Goal: Task Accomplishment & Management: Manage account settings

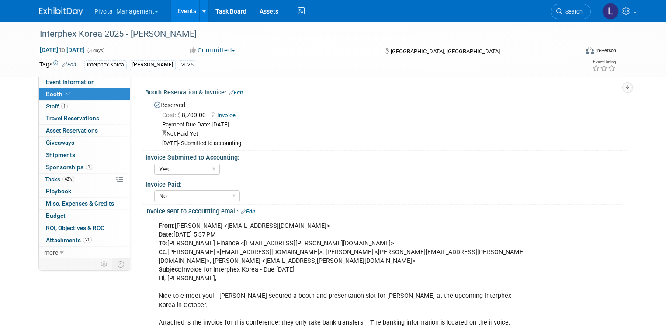
select select "Yes"
select select "No"
select select "Yes"
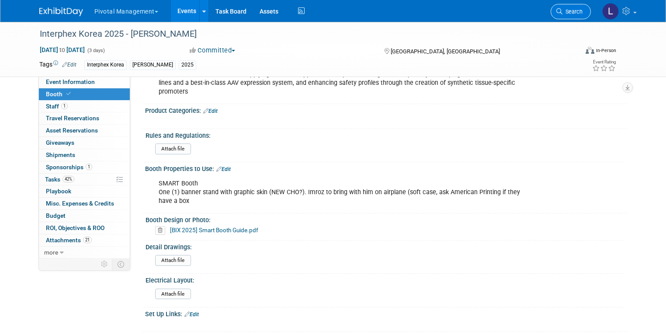
click at [586, 16] on link "Search" at bounding box center [571, 11] width 40 height 15
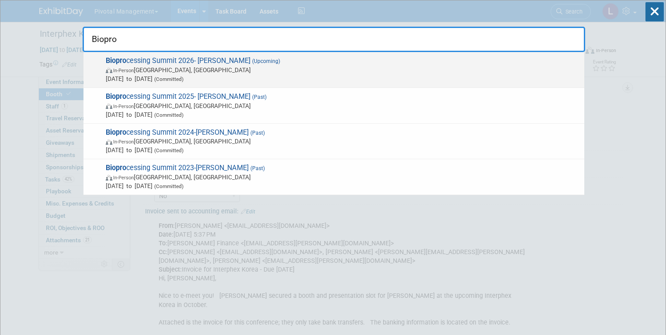
type input "Biopro"
click at [137, 78] on span "Aug 10, 2026 to Aug 13, 2026 (Committed)" at bounding box center [343, 78] width 474 height 9
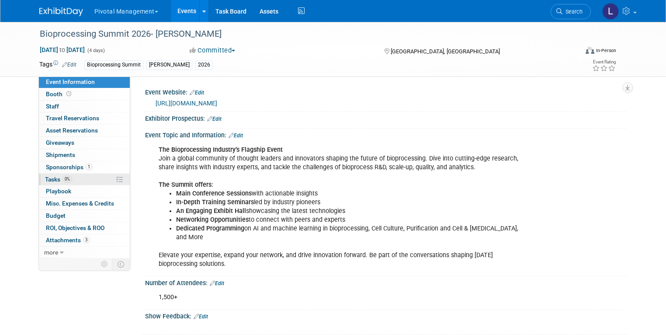
click at [49, 178] on span "Tasks 0%" at bounding box center [58, 179] width 27 height 7
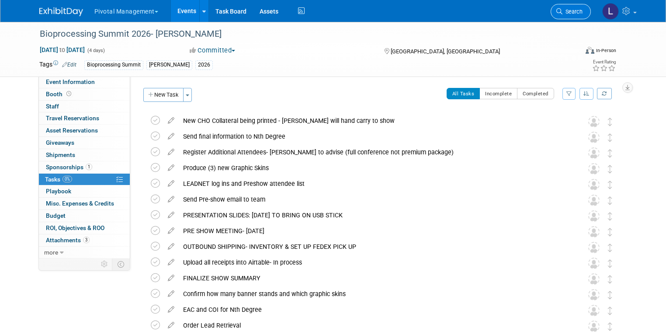
click at [572, 14] on span "Search" at bounding box center [573, 11] width 20 height 7
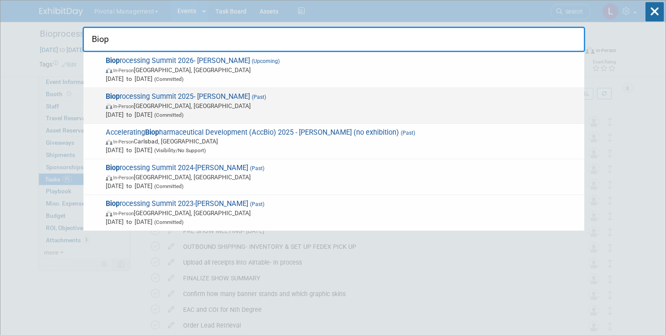
type input "Biop"
click at [204, 103] on span "In-Person Boston, MA" at bounding box center [343, 105] width 474 height 9
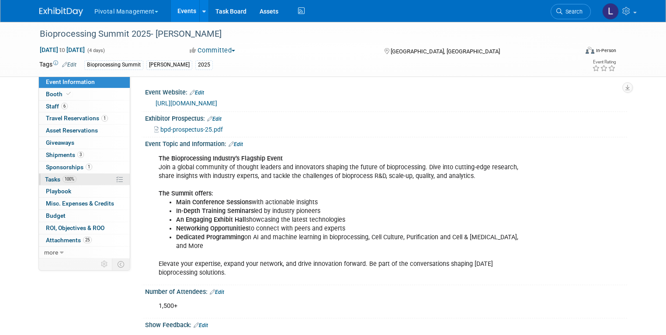
click at [45, 176] on span "Tasks 100%" at bounding box center [60, 179] width 31 height 7
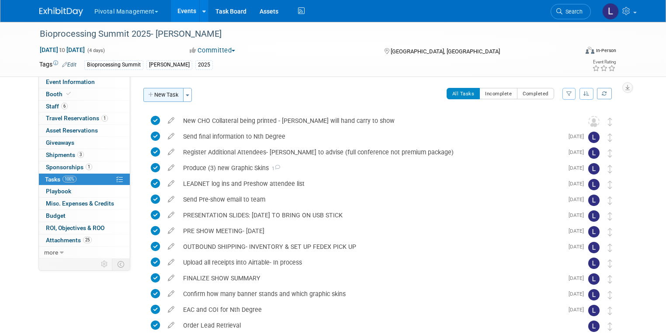
click at [148, 97] on button "New Task" at bounding box center [163, 95] width 40 height 14
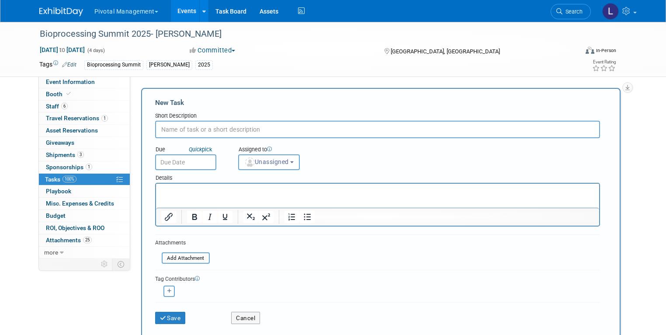
click at [177, 128] on input "text" at bounding box center [377, 129] width 445 height 17
type input "Download Leads"
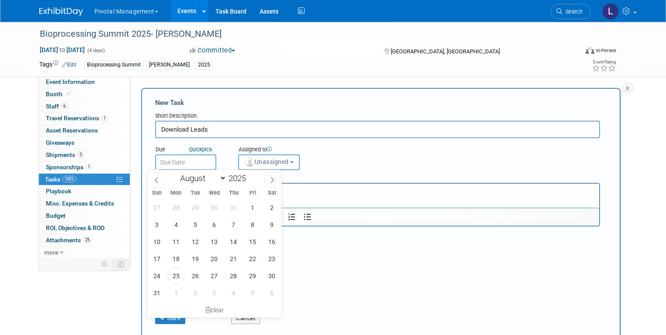
click at [166, 160] on input "text" at bounding box center [185, 162] width 61 height 16
click at [278, 166] on button "Unassigned" at bounding box center [269, 162] width 62 height 16
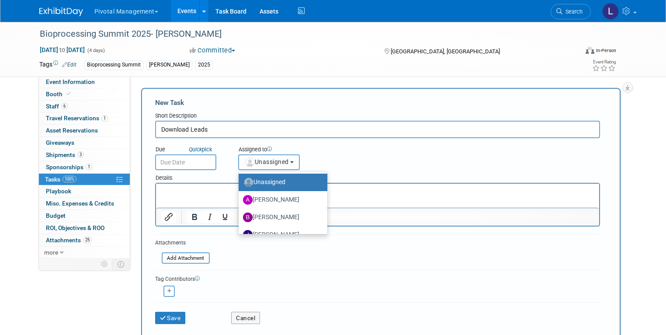
click at [276, 163] on span "Unassigned" at bounding box center [266, 161] width 45 height 7
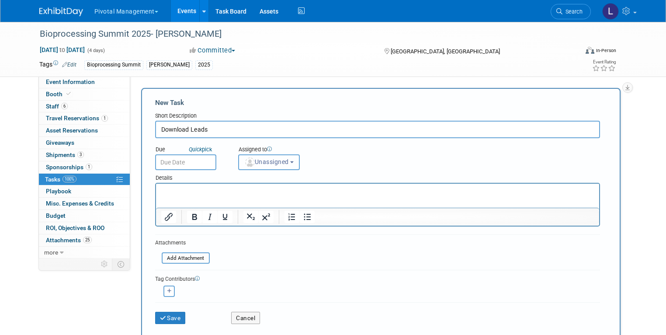
click at [278, 162] on span "Unassigned" at bounding box center [266, 161] width 45 height 7
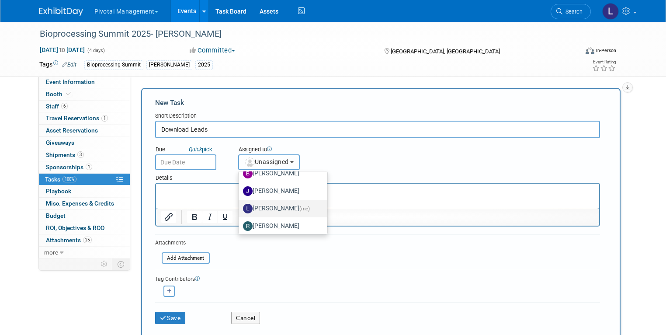
scroll to position [45, 0]
click at [277, 202] on label "Leslie Pelton (me)" at bounding box center [281, 208] width 76 height 14
click at [240, 204] on input "Leslie Pelton (me)" at bounding box center [237, 207] width 6 height 6
select select "dc5d874d-e65f-4397-9ee7-21f806dbe4f5"
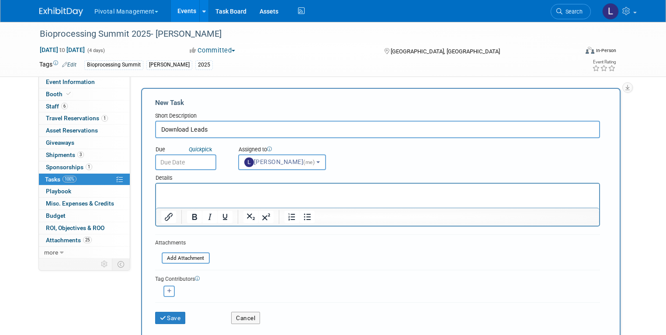
click at [188, 192] on p "Rich Text Area. Press ALT-0 for help." at bounding box center [377, 191] width 433 height 9
click at [173, 257] on input "file" at bounding box center [157, 258] width 104 height 10
click at [181, 260] on input "file" at bounding box center [157, 258] width 104 height 10
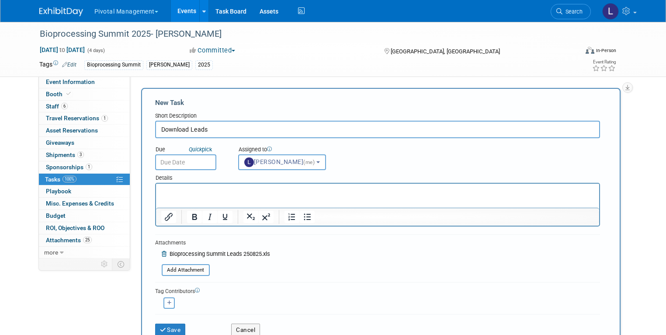
click at [186, 190] on p "Rich Text Area. Press ALT-0 for help." at bounding box center [377, 191] width 433 height 9
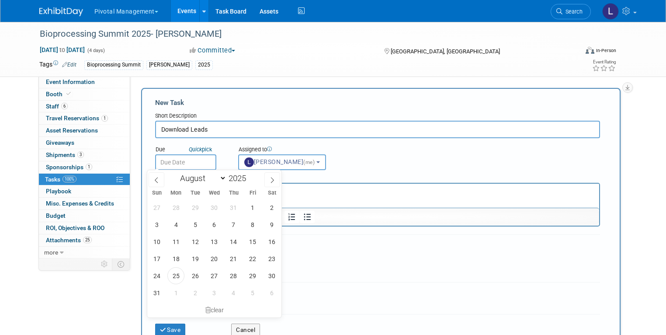
click at [164, 156] on input "text" at bounding box center [185, 162] width 61 height 16
click at [157, 177] on icon at bounding box center [156, 180] width 3 height 6
select select "6"
click at [425, 260] on form "New Task Short Description Download Leads Due Quick pick" at bounding box center [381, 220] width 452 height 244
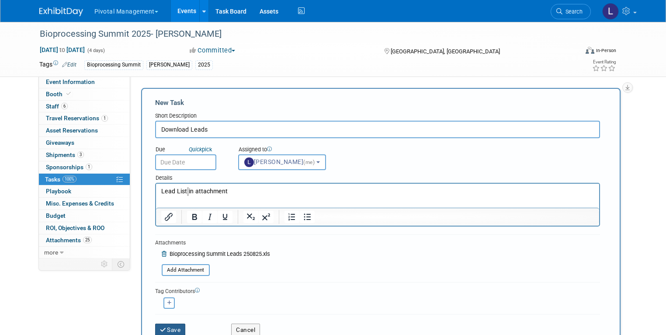
click at [160, 328] on icon "submit" at bounding box center [163, 330] width 7 height 6
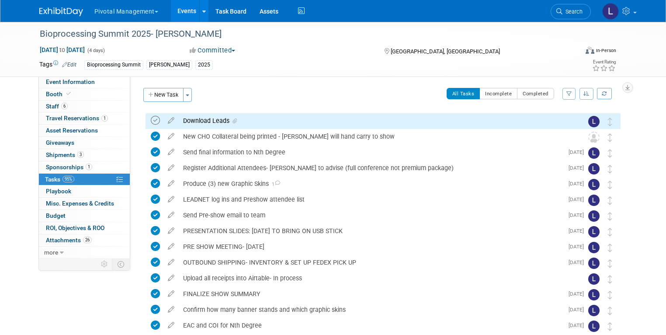
click at [151, 119] on icon at bounding box center [155, 120] width 9 height 9
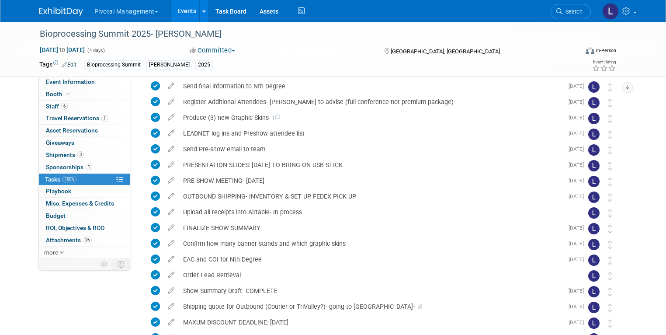
scroll to position [19, 0]
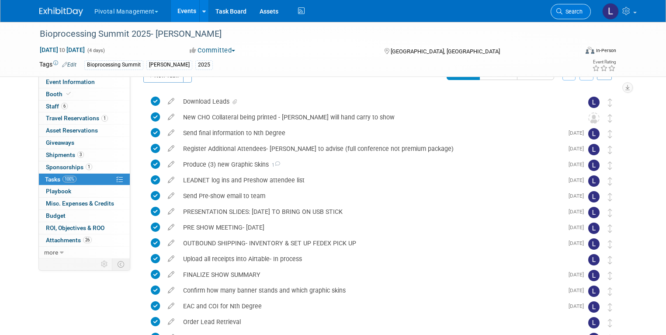
click at [572, 9] on span "Search" at bounding box center [573, 11] width 20 height 7
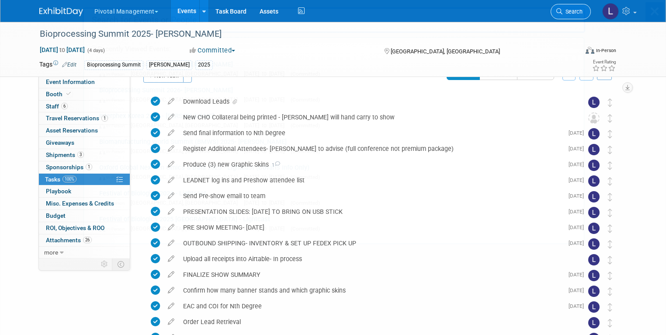
scroll to position [0, 0]
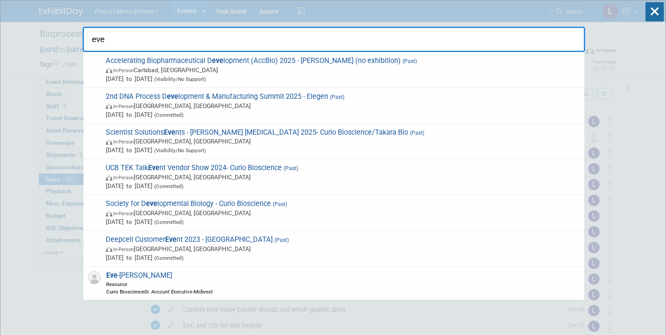
type input "eve"
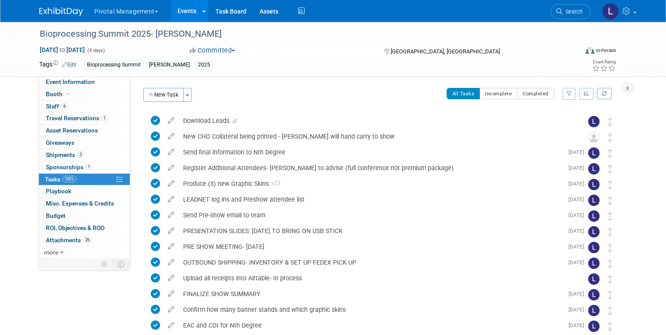
click at [183, 9] on link "Events" at bounding box center [187, 11] width 32 height 22
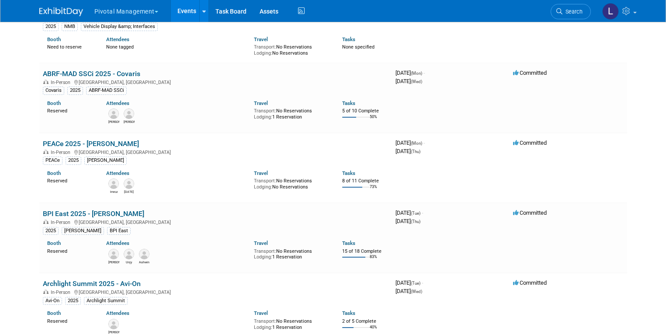
scroll to position [206, 0]
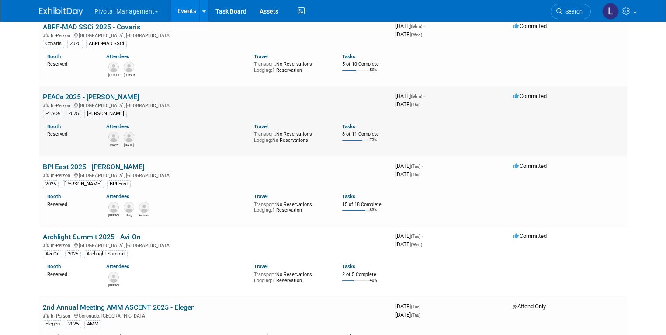
click at [81, 94] on link "PEACe 2025 - [PERSON_NAME]" at bounding box center [91, 97] width 96 height 8
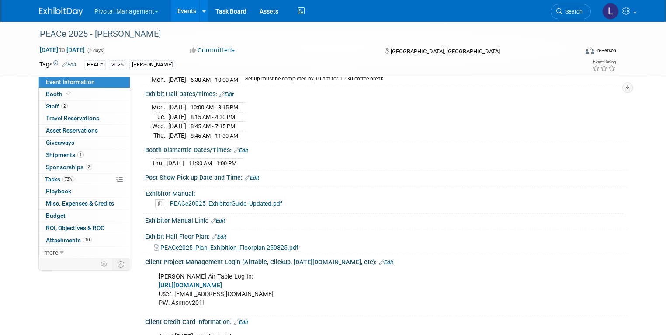
scroll to position [1120, 0]
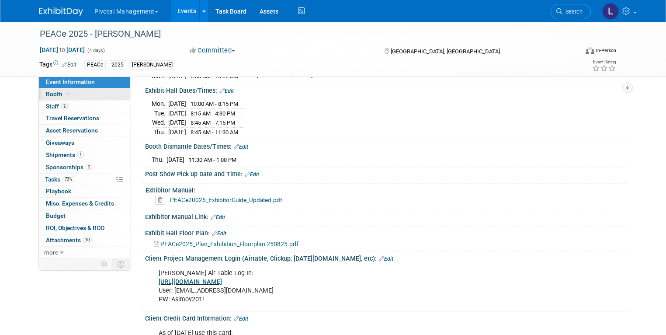
click at [51, 94] on span "Booth" at bounding box center [59, 94] width 27 height 7
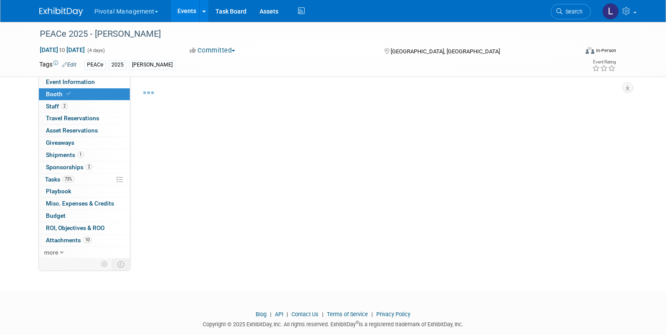
select select "Yes"
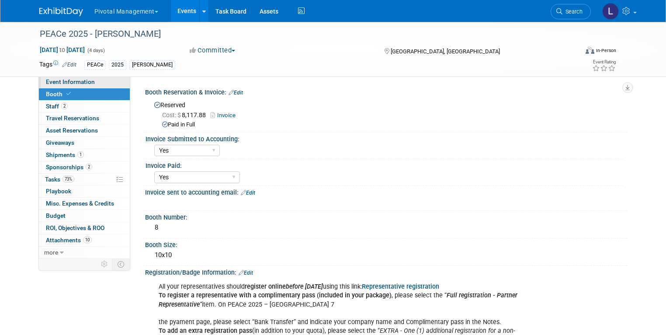
click at [59, 83] on span "Event Information" at bounding box center [70, 81] width 49 height 7
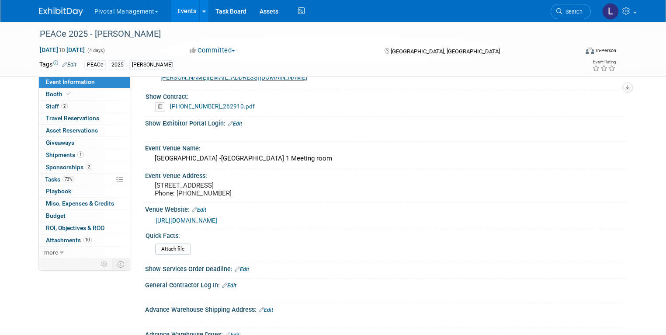
scroll to position [746, 0]
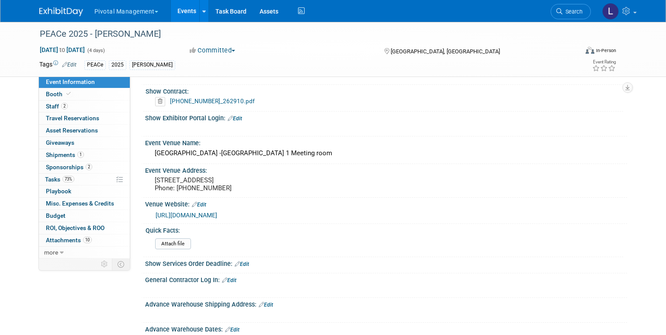
click at [201, 212] on link "[URL][DOMAIN_NAME]" at bounding box center [187, 215] width 62 height 7
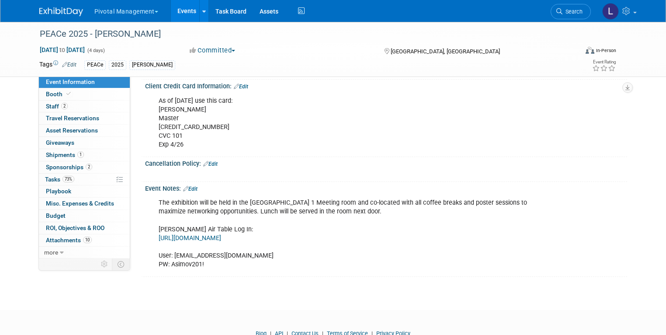
scroll to position [1356, 0]
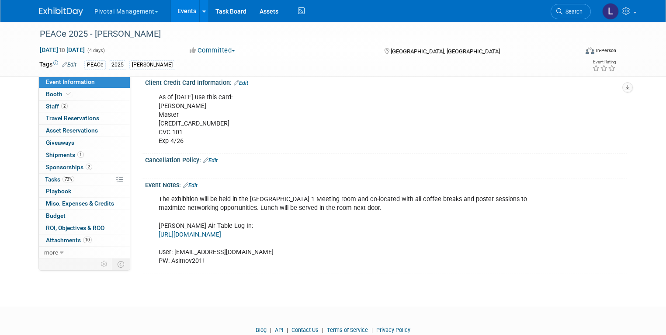
click at [186, 182] on link "Edit" at bounding box center [190, 185] width 14 height 6
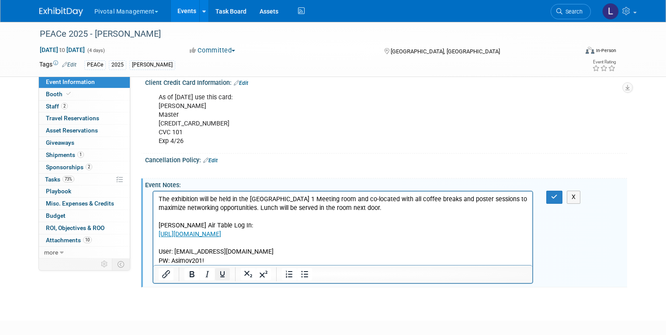
scroll to position [0, 0]
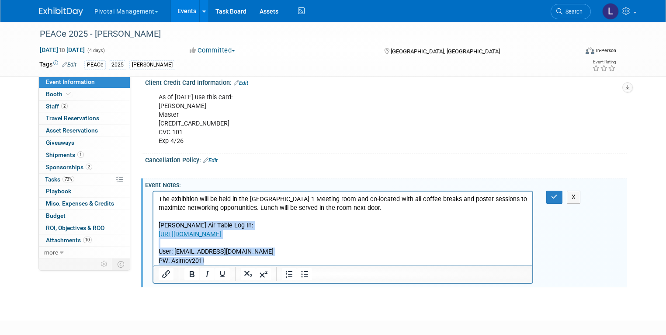
drag, startPoint x: 160, startPoint y: 229, endPoint x: 272, endPoint y: 265, distance: 118.7
click at [272, 265] on html "The exhibition will be held in the [GEOGRAPHIC_DATA] 1 Meeting room and co-loca…" at bounding box center [343, 229] width 380 height 74
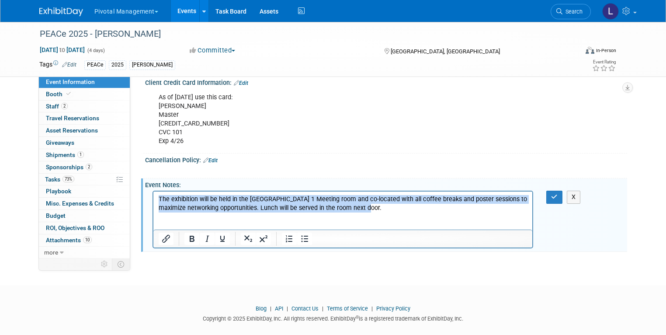
drag, startPoint x: 158, startPoint y: 201, endPoint x: 350, endPoint y: 208, distance: 192.1
click at [350, 208] on p "The exhibition will be held in the [GEOGRAPHIC_DATA] 1 Meeting room and co-loca…" at bounding box center [343, 212] width 370 height 35
copy p "The exhibition will be held in the [GEOGRAPHIC_DATA] 1 Meeting room and co-loca…"
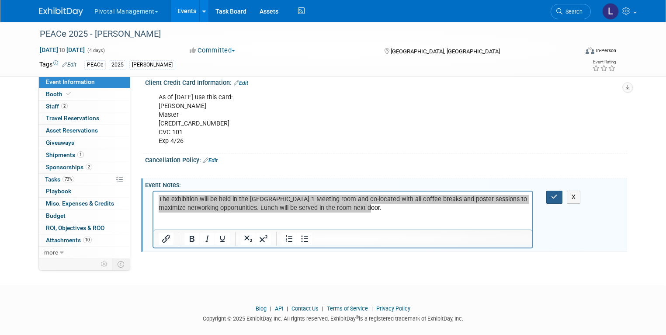
click at [558, 194] on icon "button" at bounding box center [554, 197] width 7 height 6
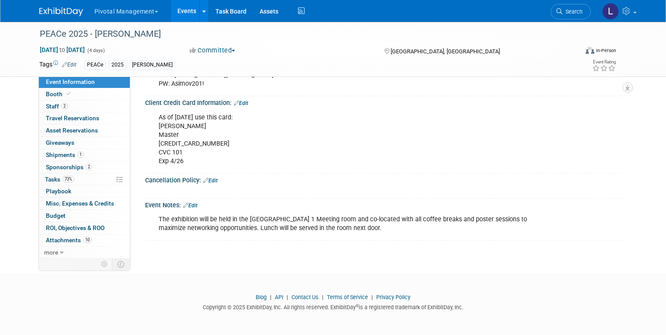
scroll to position [1328, 0]
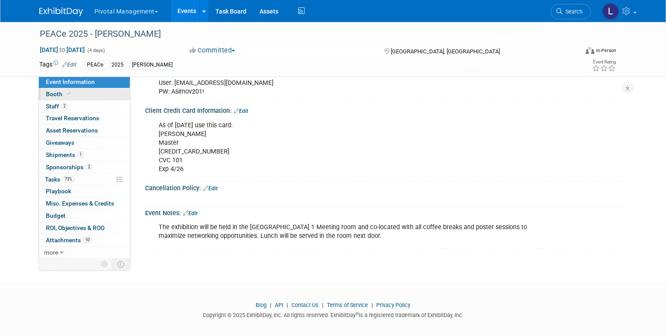
click at [46, 96] on span "Booth" at bounding box center [59, 94] width 27 height 7
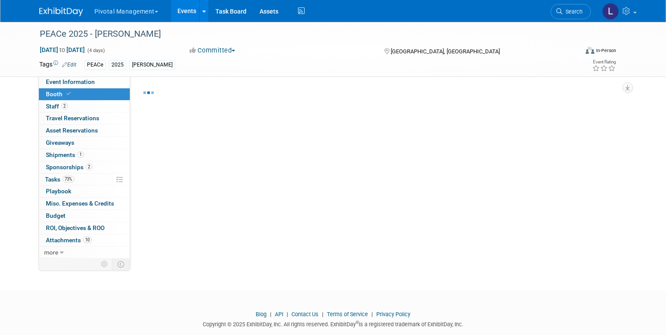
select select "Yes"
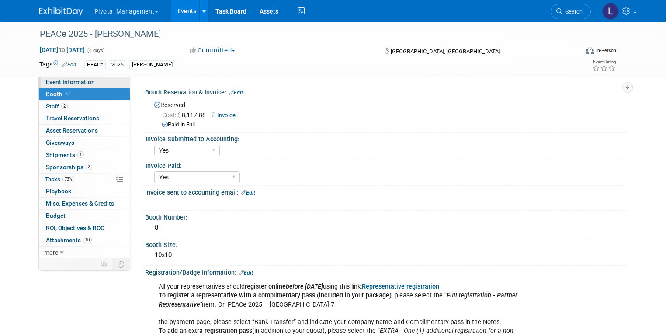
click at [76, 80] on span "Event Information" at bounding box center [70, 81] width 49 height 7
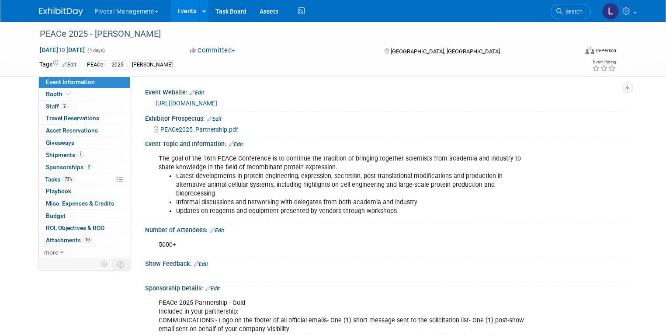
click at [217, 102] on link "[URL][DOMAIN_NAME]" at bounding box center [187, 103] width 62 height 7
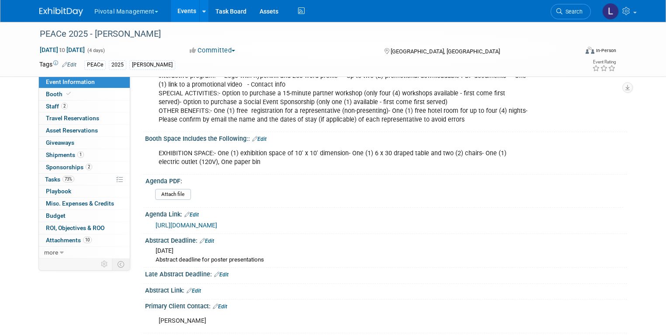
scroll to position [320, 0]
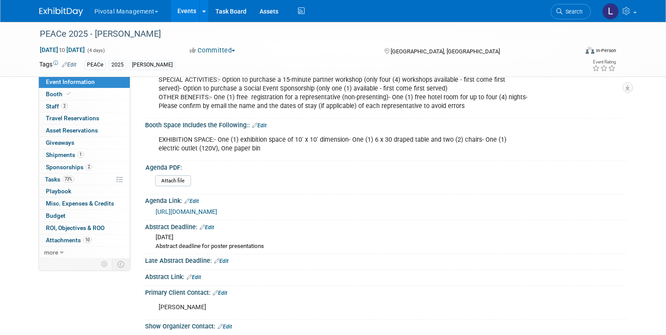
click at [217, 208] on link "[URL][DOMAIN_NAME]" at bounding box center [187, 211] width 62 height 7
click at [46, 106] on span "Staff 2" at bounding box center [57, 106] width 22 height 7
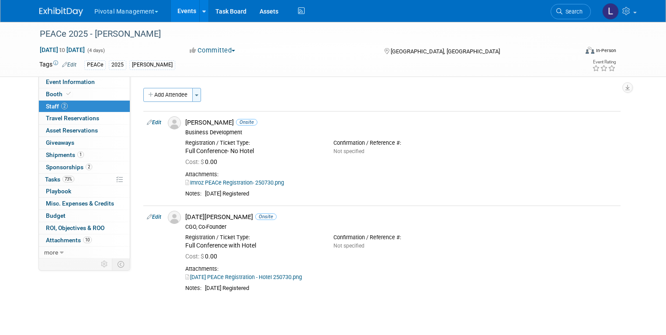
click at [193, 95] on button "Toggle Dropdown" at bounding box center [196, 95] width 9 height 14
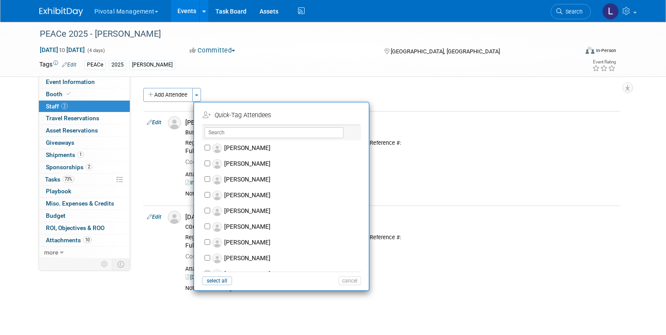
click at [292, 83] on div "Event Website: Edit [URL][DOMAIN_NAME] Exhibitor Prospectus: Edit" at bounding box center [378, 166] width 497 height 181
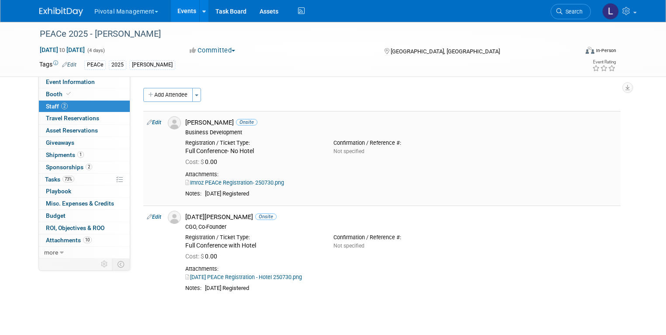
click at [147, 120] on link "Edit" at bounding box center [154, 122] width 14 height 6
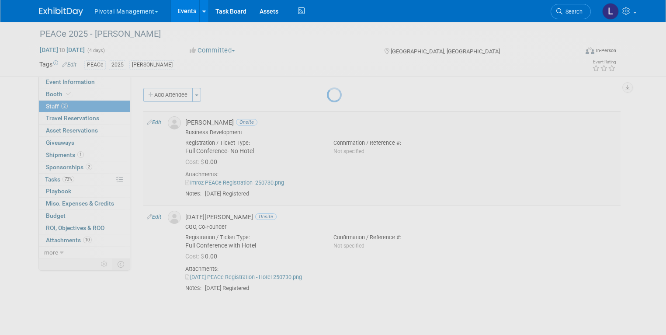
select select "b6596fb5-1fd3-4e98-9af0-e3cddd875117"
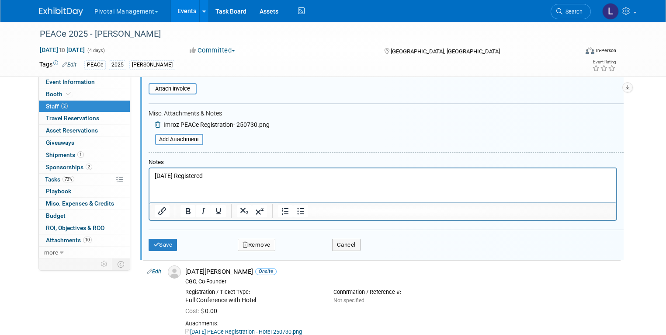
scroll to position [215, 0]
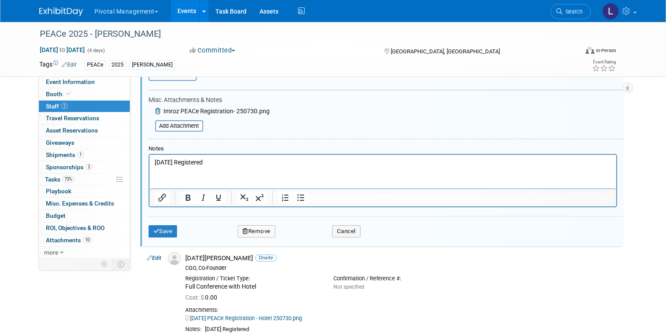
click at [219, 159] on p "[DATE] Registered" at bounding box center [382, 162] width 457 height 9
drag, startPoint x: 227, startPoint y: 167, endPoint x: 278, endPoint y: 312, distance: 153.8
click at [149, 161] on html "[DATE] Registered" at bounding box center [382, 161] width 467 height 12
click at [252, 159] on p "[DATE] Registered" at bounding box center [382, 162] width 457 height 9
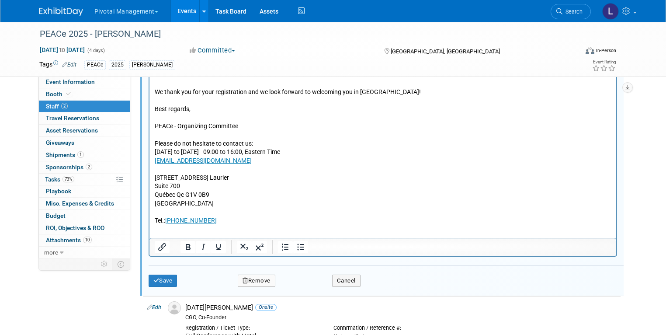
scroll to position [682, 0]
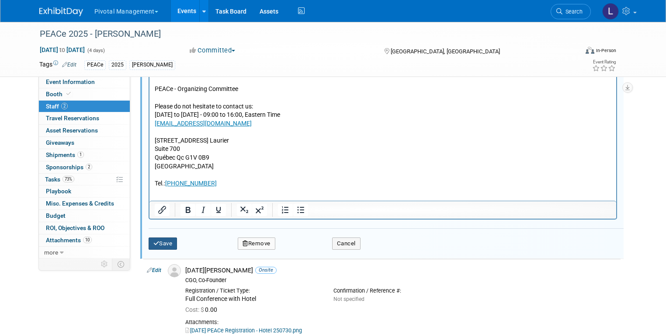
click at [153, 244] on button "Save" at bounding box center [163, 243] width 29 height 12
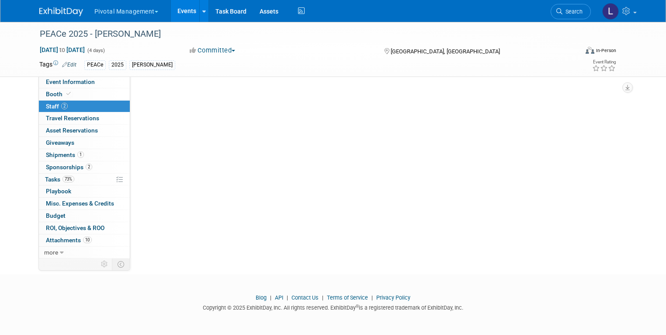
scroll to position [479, 0]
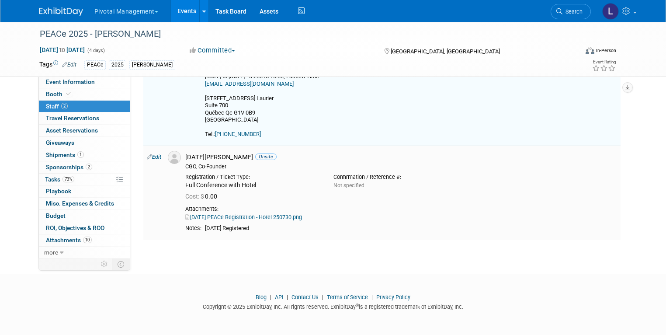
click at [150, 154] on link "Edit" at bounding box center [154, 157] width 14 height 6
select select "13ac795e-6ff0-4240-87a5-a3270637357b"
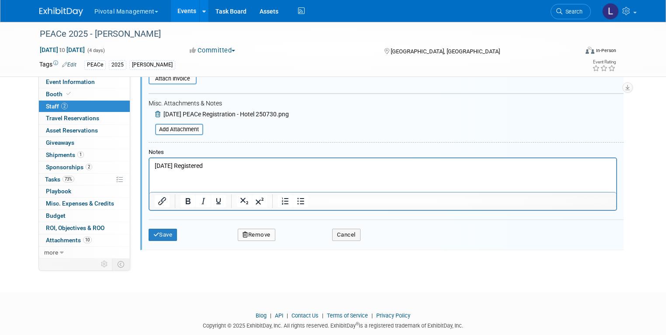
scroll to position [732, 0]
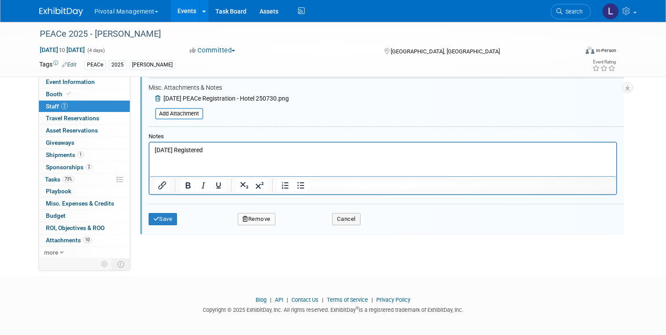
click at [229, 149] on p "[DATE] Registered" at bounding box center [382, 150] width 457 height 9
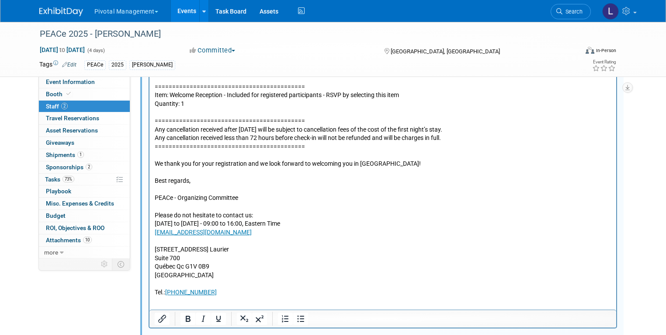
scroll to position [1315, 0]
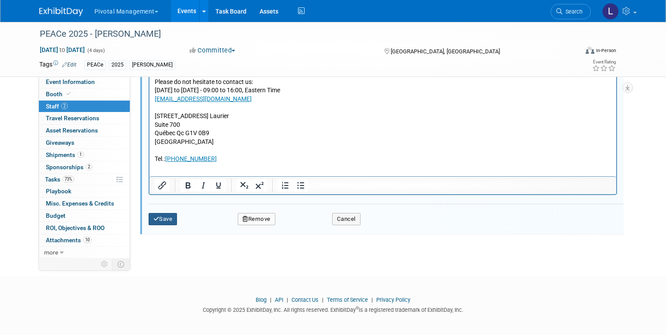
click at [149, 216] on button "Save" at bounding box center [163, 219] width 29 height 12
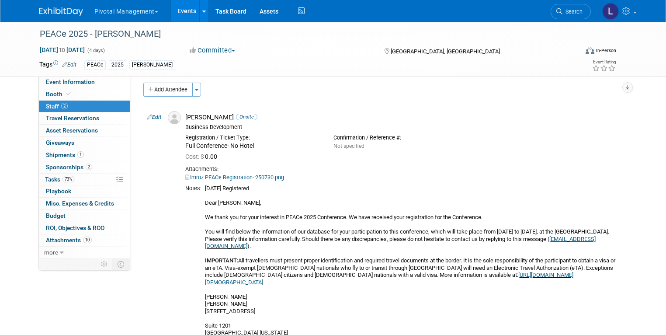
scroll to position [1, 0]
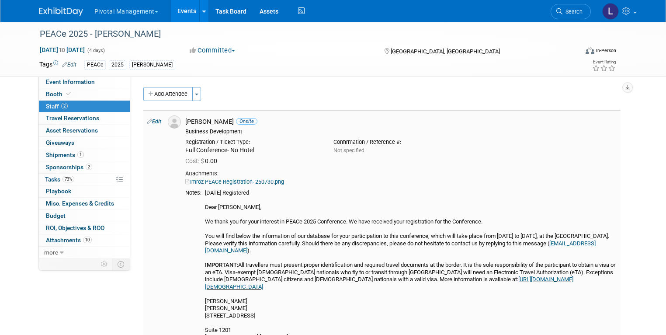
click at [254, 182] on link "Imroz PEACe Registration- 250730.png" at bounding box center [234, 181] width 99 height 7
click at [260, 181] on link "Imroz PEACe Registration- 250730.png" at bounding box center [234, 181] width 99 height 7
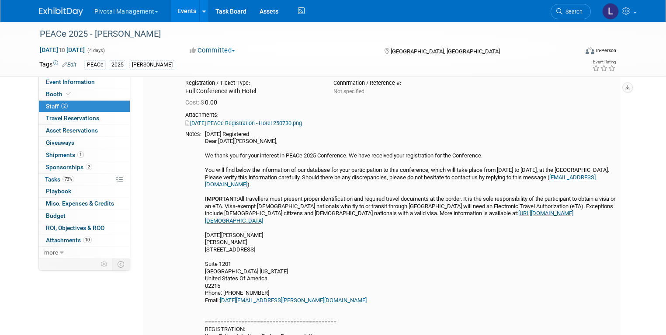
scroll to position [563, 0]
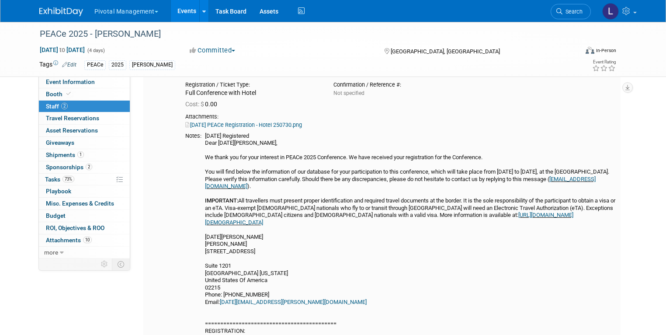
click at [271, 124] on link "[DATE] PEACe Registration - Hotel 250730.png" at bounding box center [243, 125] width 117 height 7
click at [65, 81] on span "Event Information" at bounding box center [70, 81] width 49 height 7
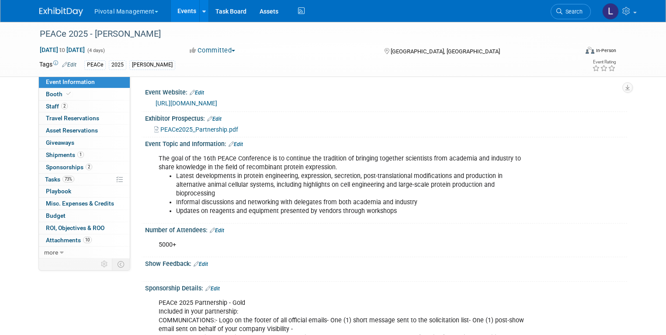
click at [177, 104] on link "[URL][DOMAIN_NAME]" at bounding box center [187, 103] width 62 height 7
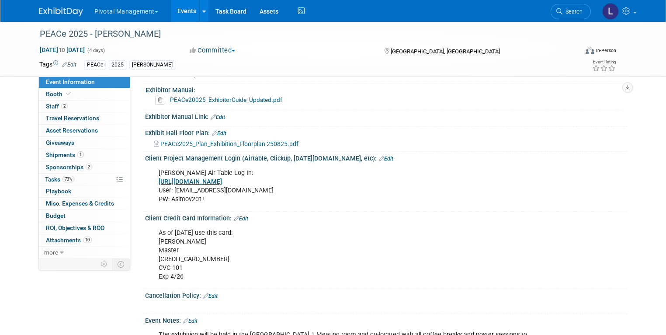
scroll to position [1218, 0]
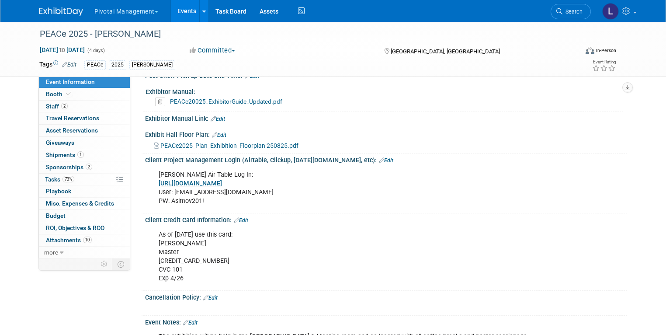
click at [277, 142] on span "PEACe2025_Plan_Exhibition_Floorplan 250825.pdf" at bounding box center [229, 145] width 138 height 7
click at [231, 98] on link "PEACe20025_ExhibitorGuide_Updated.pdf" at bounding box center [226, 101] width 112 height 7
click at [43, 90] on link "Booth" at bounding box center [84, 94] width 91 height 12
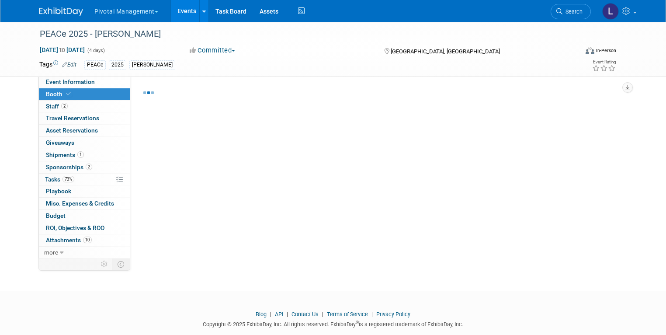
select select "Yes"
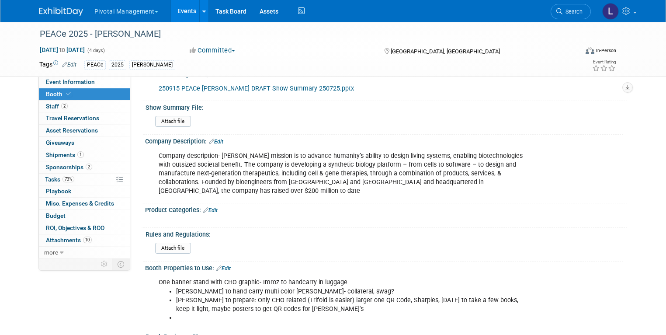
scroll to position [472, 0]
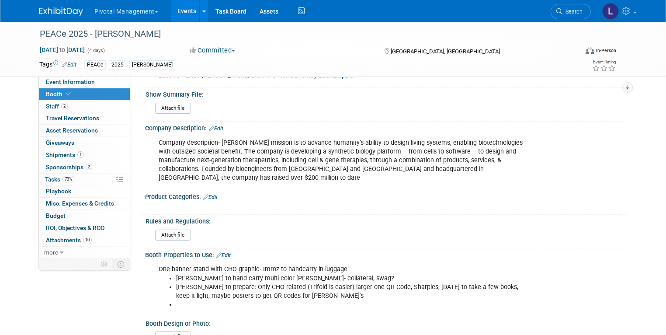
click at [217, 126] on link "Edit" at bounding box center [216, 129] width 14 height 6
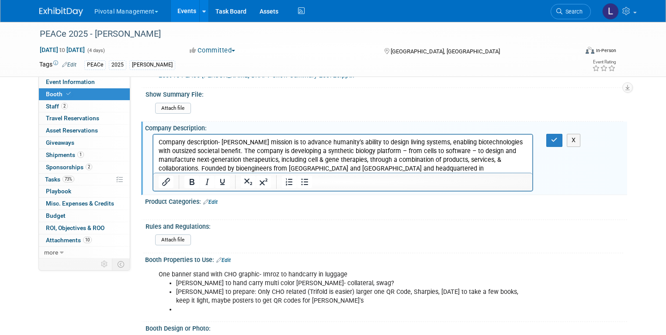
scroll to position [0, 0]
click at [513, 169] on p "Company description- [PERSON_NAME] mission is to advance humanity’s ability to …" at bounding box center [343, 160] width 370 height 44
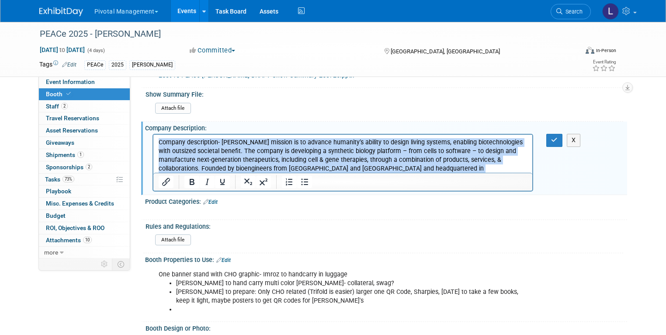
drag, startPoint x: 513, startPoint y: 169, endPoint x: 143, endPoint y: 146, distance: 370.7
click at [153, 146] on html "Company description- [PERSON_NAME] mission is to advance humanity’s ability to …" at bounding box center [343, 158] width 380 height 47
paste body "Rich Text Area. Press ALT-0 for help."
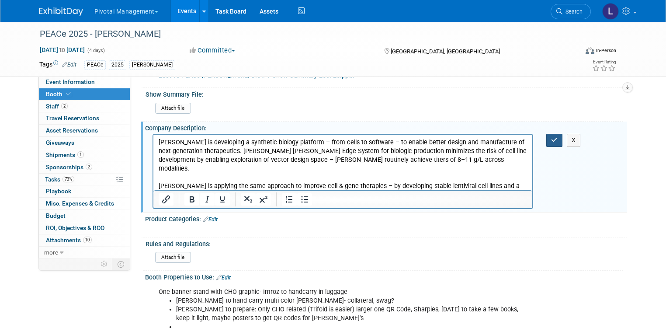
click at [563, 134] on button "button" at bounding box center [555, 140] width 16 height 13
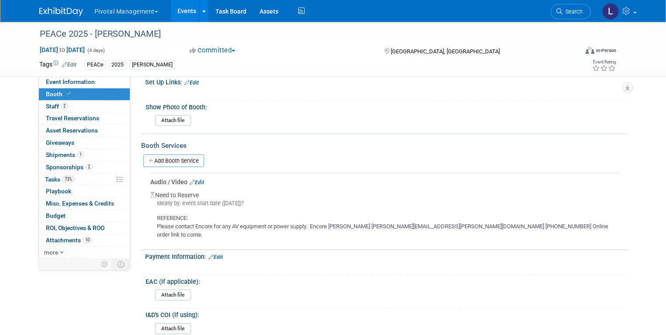
scroll to position [838, 0]
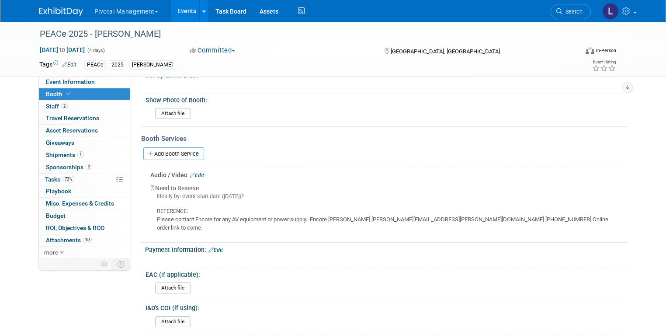
click at [329, 126] on div "Booth Services Add Booth Service Audio / Video Edit Need to Reserve" at bounding box center [384, 184] width 486 height 117
click at [82, 81] on span "Event Information" at bounding box center [70, 81] width 49 height 7
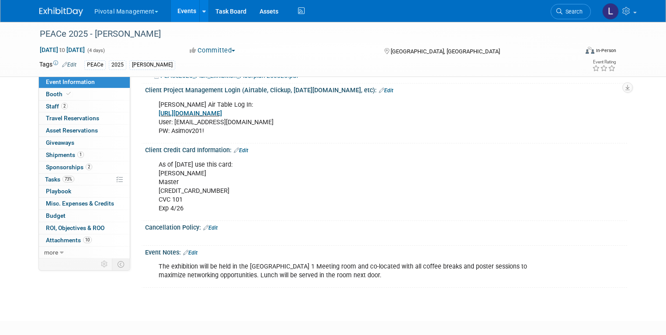
scroll to position [1283, 0]
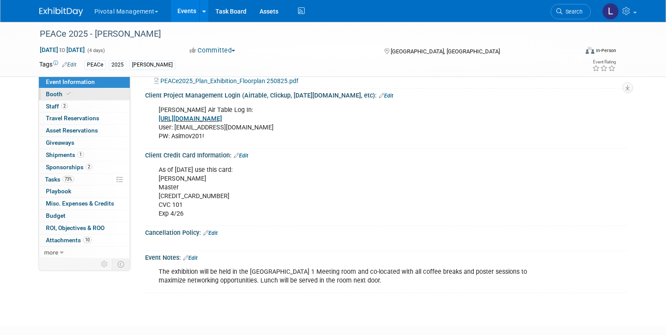
click at [66, 96] on icon at bounding box center [68, 93] width 4 height 5
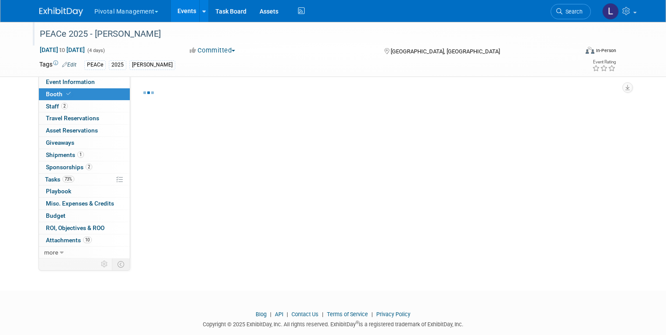
select select "Yes"
